Goal: Find specific page/section: Find specific page/section

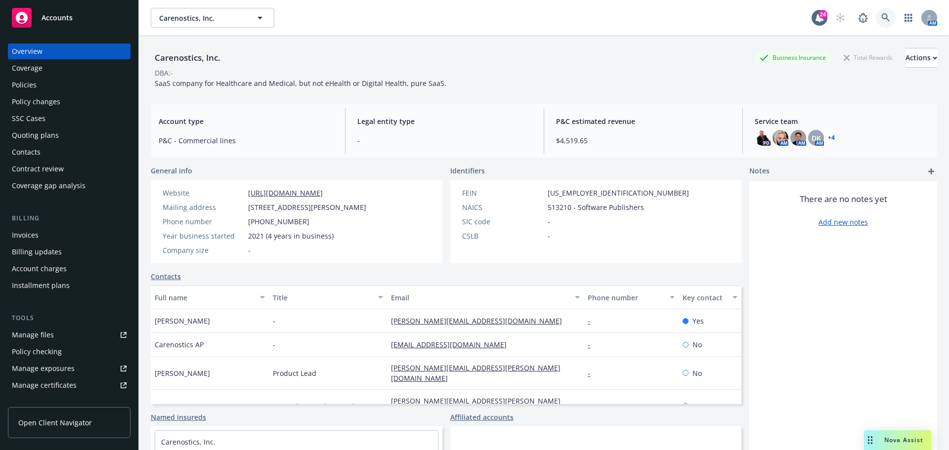
click at [887, 16] on link at bounding box center [886, 18] width 20 height 20
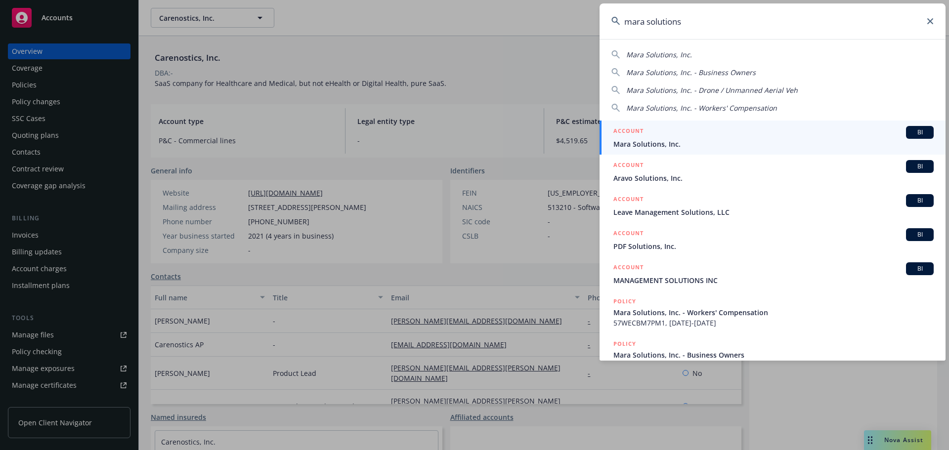
type input "mara solutions"
click at [764, 137] on div "ACCOUNT BI" at bounding box center [773, 132] width 320 height 13
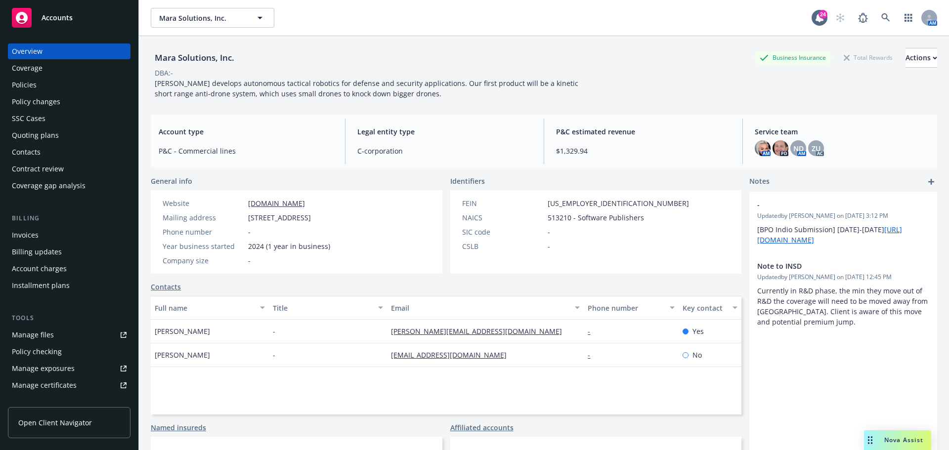
click at [84, 80] on div "Policies" at bounding box center [69, 85] width 115 height 16
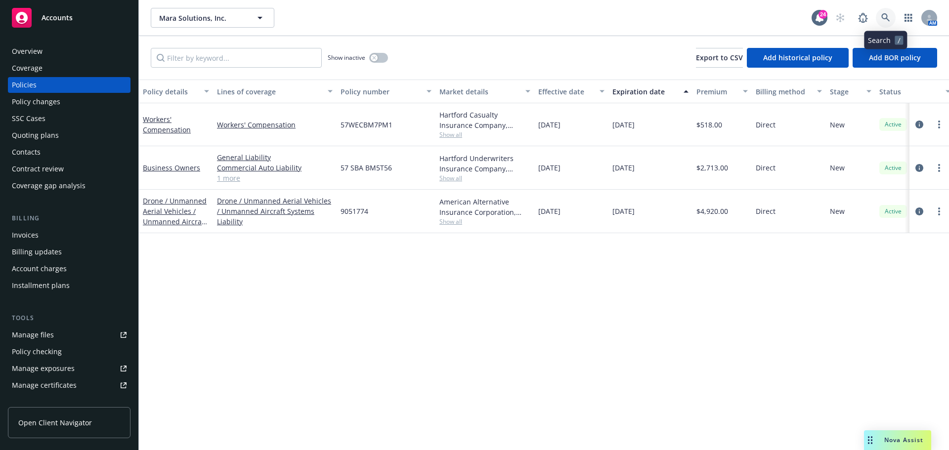
click at [880, 21] on link at bounding box center [886, 18] width 20 height 20
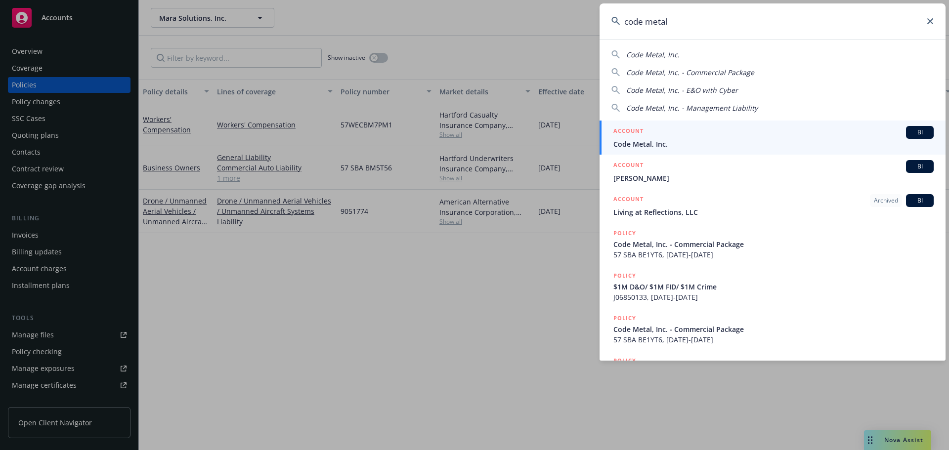
type input "code metal"
click at [648, 151] on link "ACCOUNT BI Code Metal, Inc." at bounding box center [773, 138] width 346 height 34
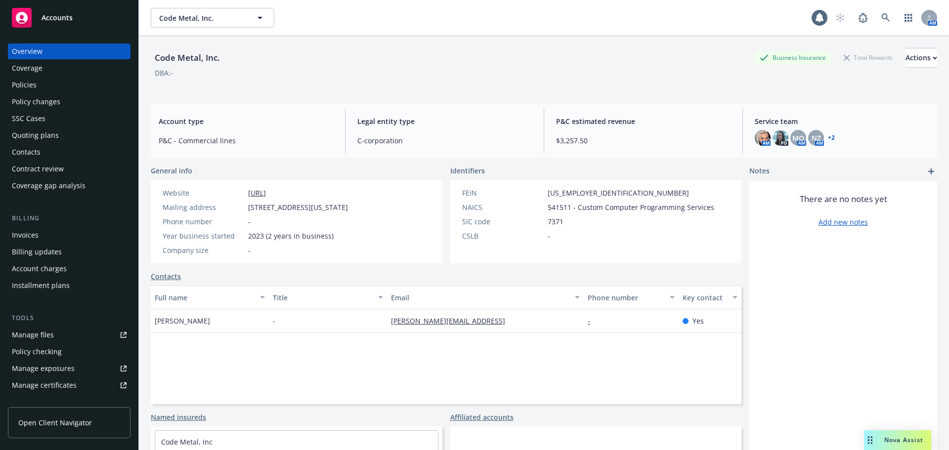
click at [18, 85] on div "Policies" at bounding box center [24, 85] width 25 height 16
